Goal: Task Accomplishment & Management: Use online tool/utility

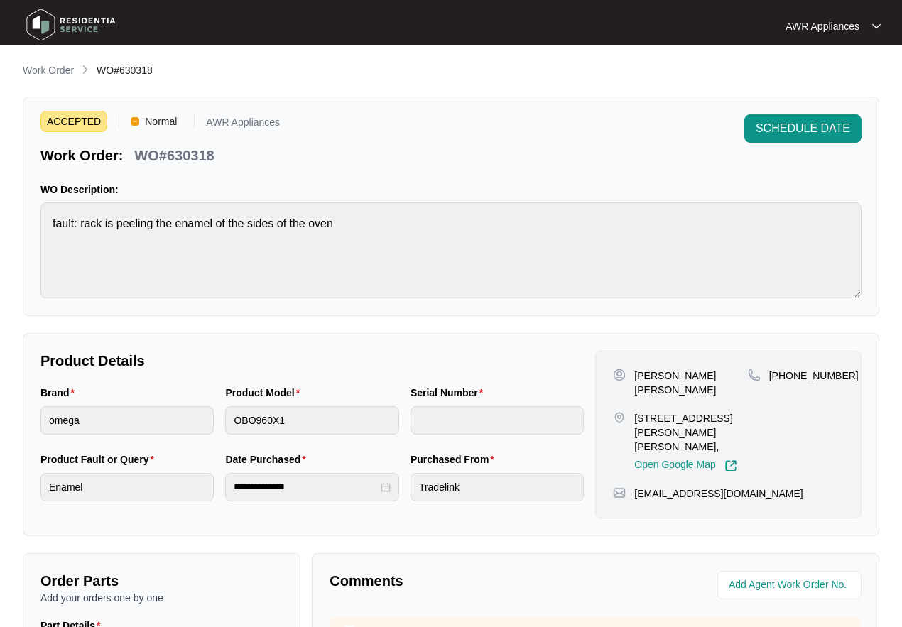
scroll to position [295, 0]
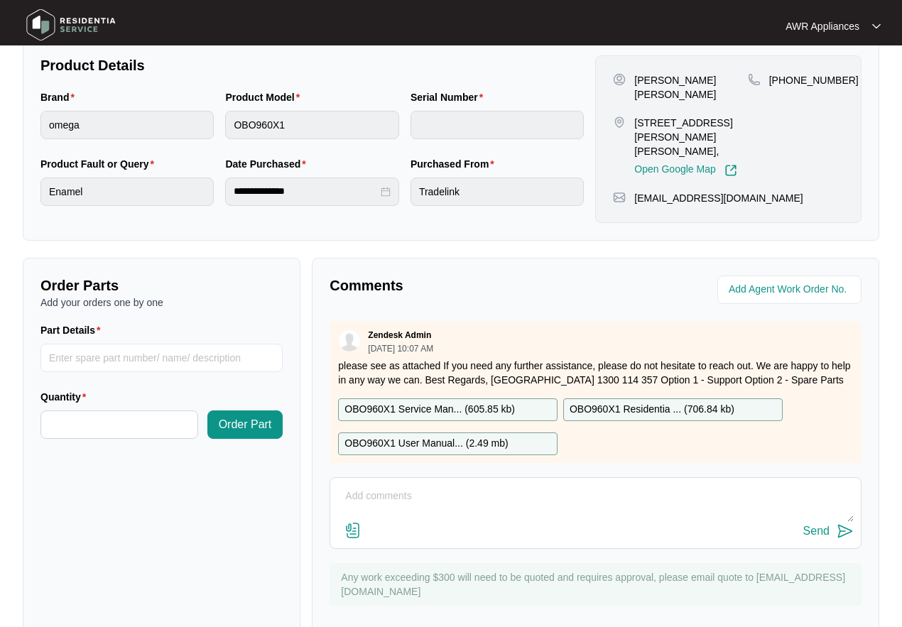
click at [70, 26] on img at bounding box center [70, 25] width 99 height 43
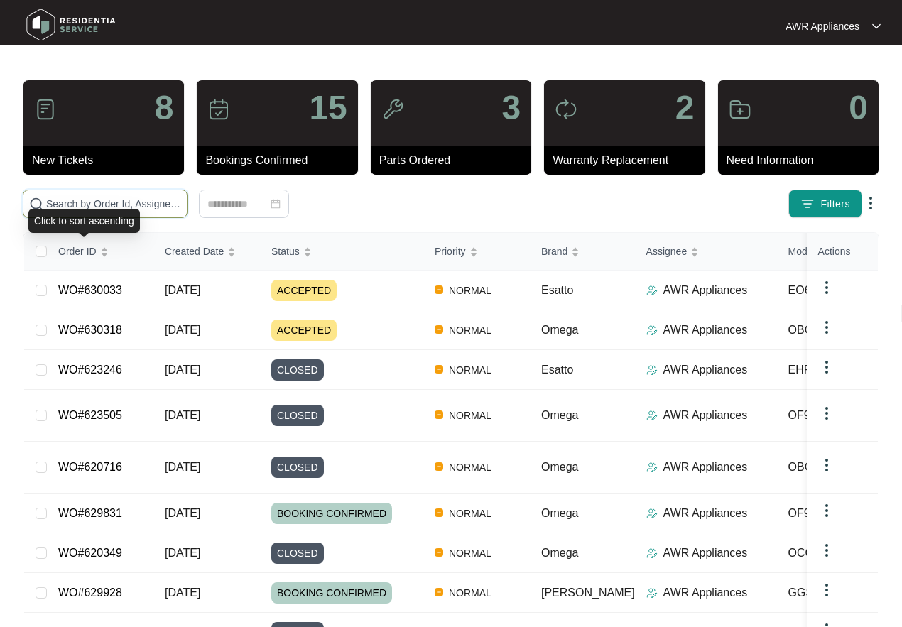
click at [66, 205] on input "text" at bounding box center [113, 204] width 135 height 16
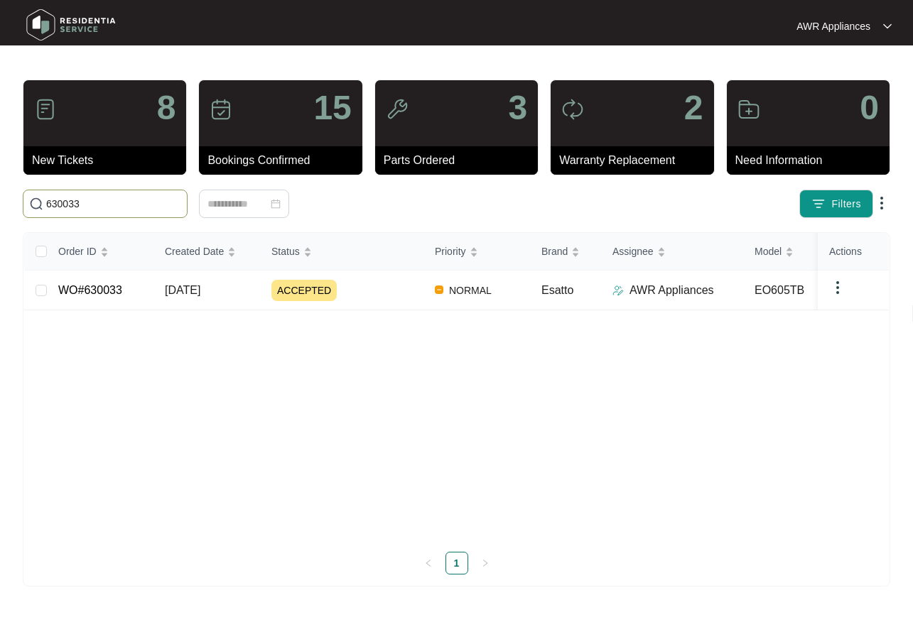
type input "630033"
click at [181, 294] on span "[DATE]" at bounding box center [183, 290] width 36 height 12
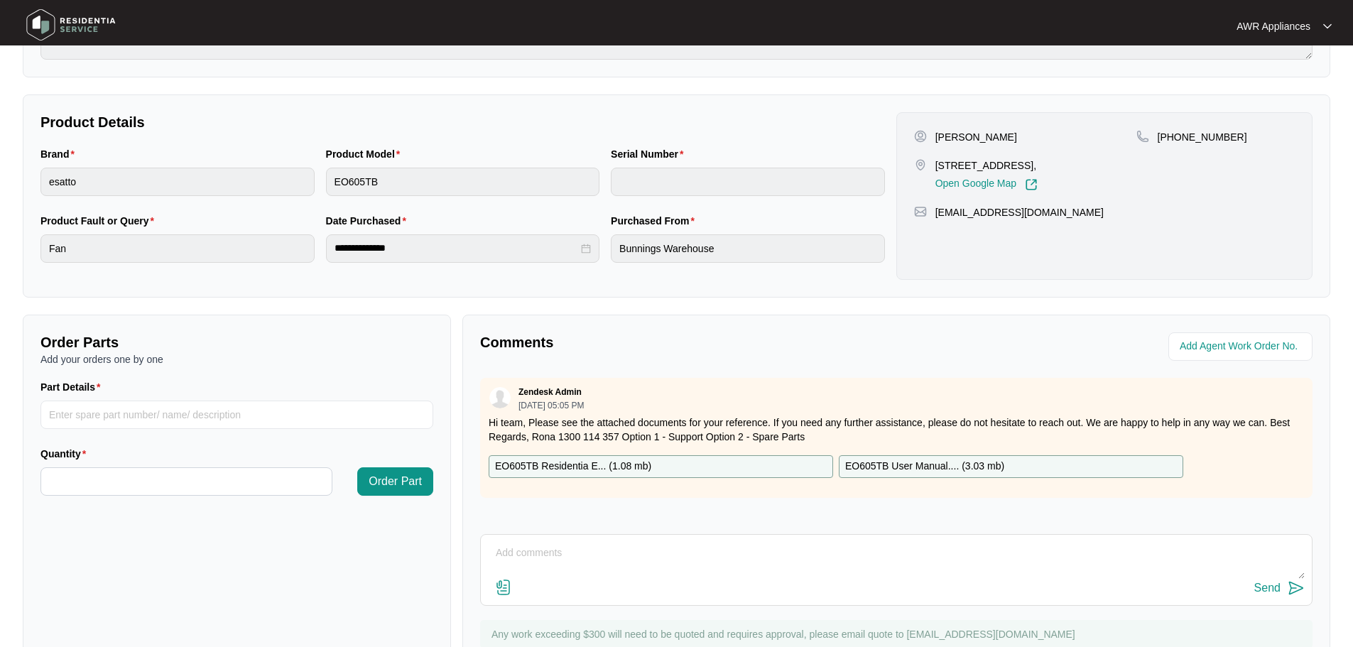
scroll to position [295, 0]
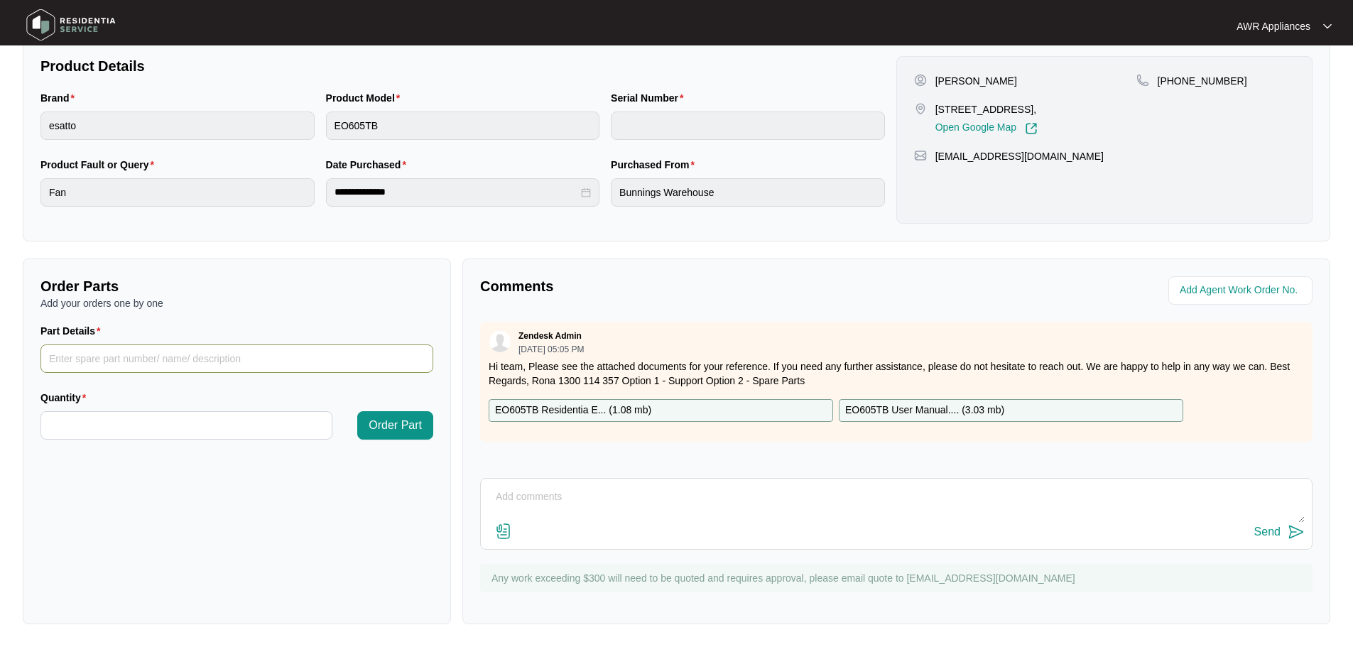
click at [55, 353] on input "Part Details" at bounding box center [236, 358] width 393 height 28
paste input "SP10018 fan blade"
type input "SP10018 fan blade"
click at [108, 416] on input "Quantity" at bounding box center [186, 425] width 290 height 27
type input "*"
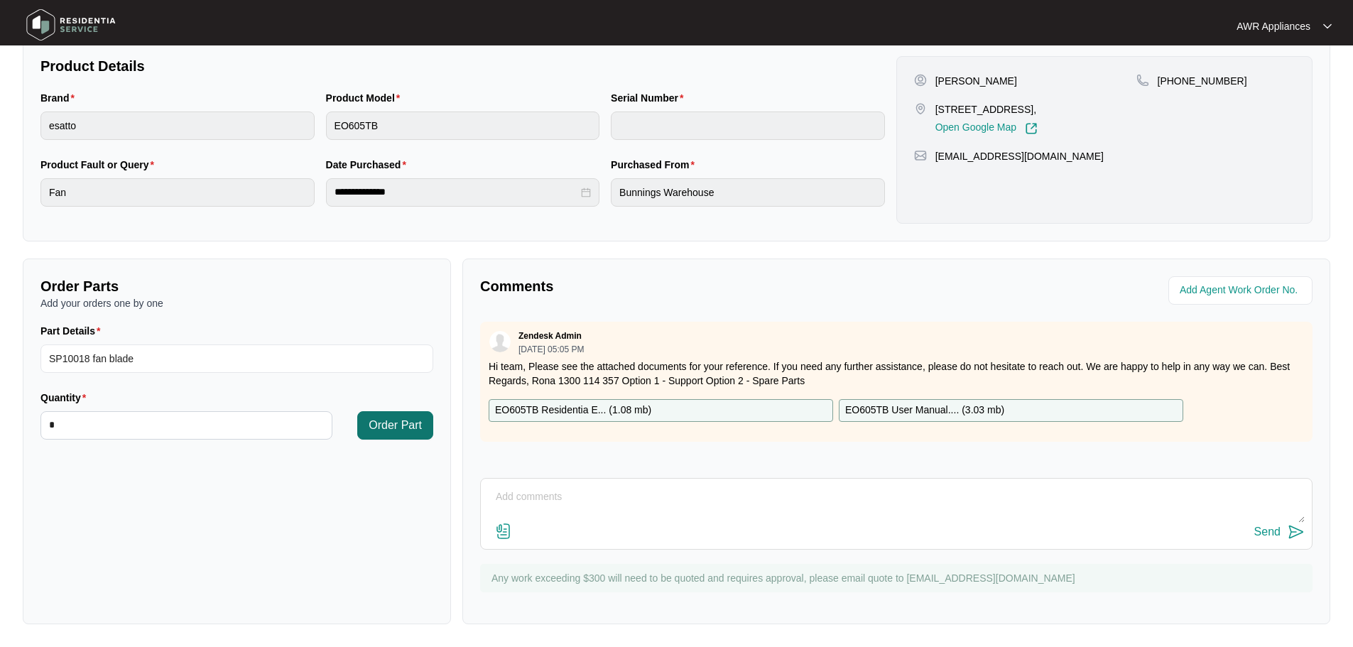
click at [401, 420] on span "Order Part" at bounding box center [395, 425] width 53 height 17
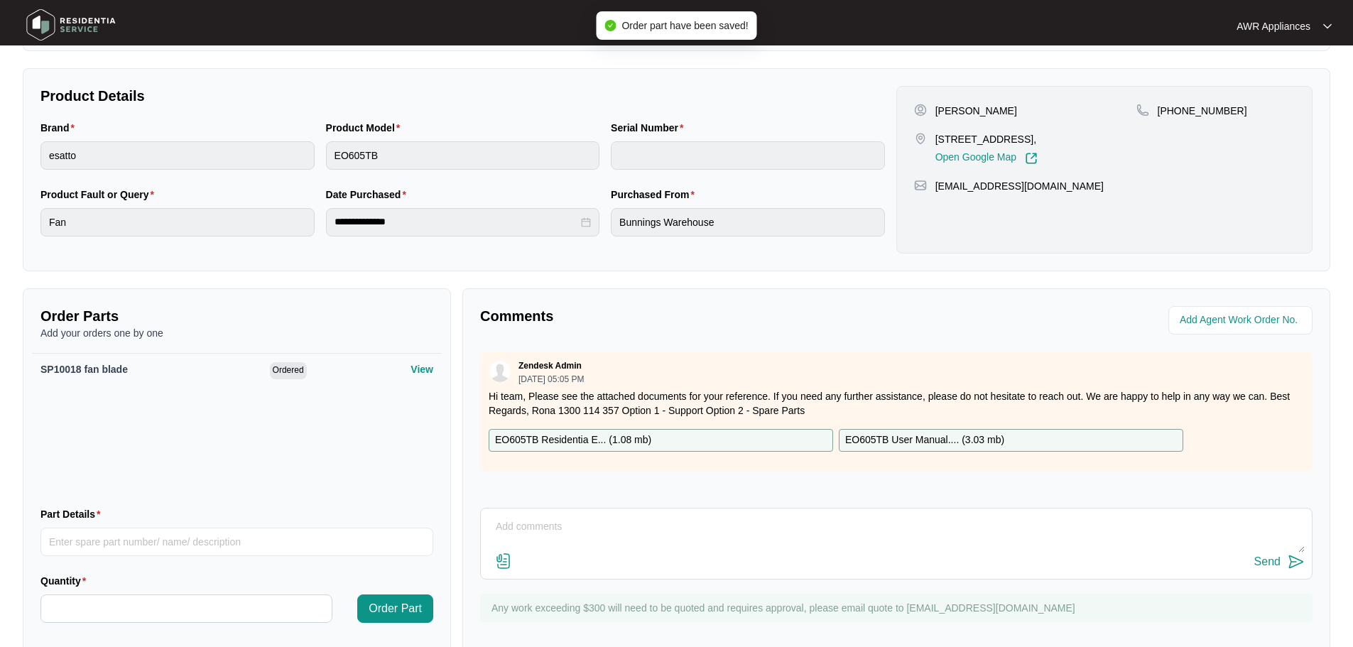
scroll to position [298, 0]
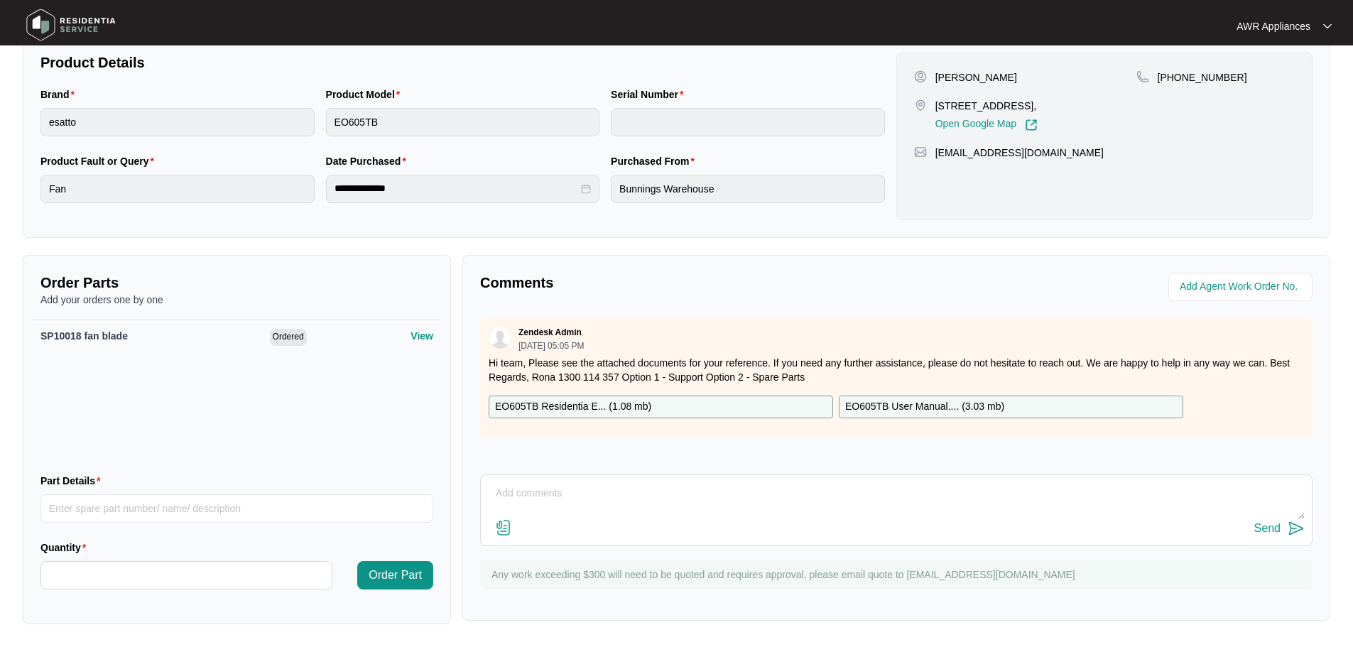
click at [550, 489] on textarea at bounding box center [896, 500] width 817 height 37
type textarea "Parts ordered"
click at [901, 530] on div "Send" at bounding box center [1267, 528] width 26 height 13
